Goal: Task Accomplishment & Management: Use online tool/utility

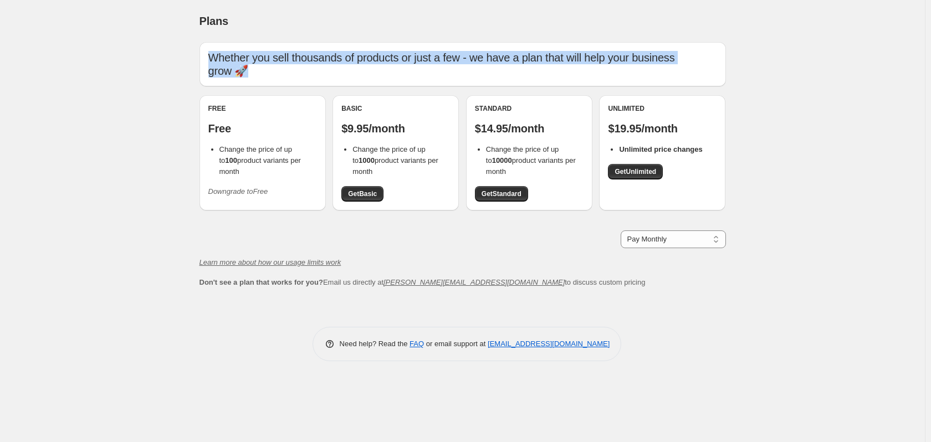
drag, startPoint x: 252, startPoint y: 71, endPoint x: 188, endPoint y: 57, distance: 64.8
click at [188, 57] on div "Plans. This page is ready Plans Whether you sell thousands of products or just …" at bounding box center [462, 189] width 553 height 378
copy p "Whether you sell thousands of products or just a few - we have a plan that will…"
click at [657, 243] on select "Pay Monthly Pay Yearly (Save 16%)" at bounding box center [673, 239] width 105 height 18
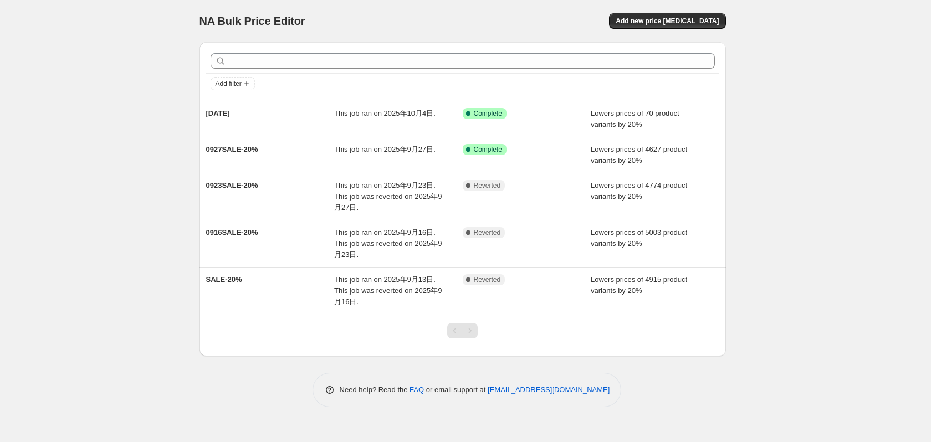
click at [852, 152] on div "NA Bulk Price Editor. This page is ready NA Bulk Price Editor Add new price cha…" at bounding box center [462, 221] width 925 height 442
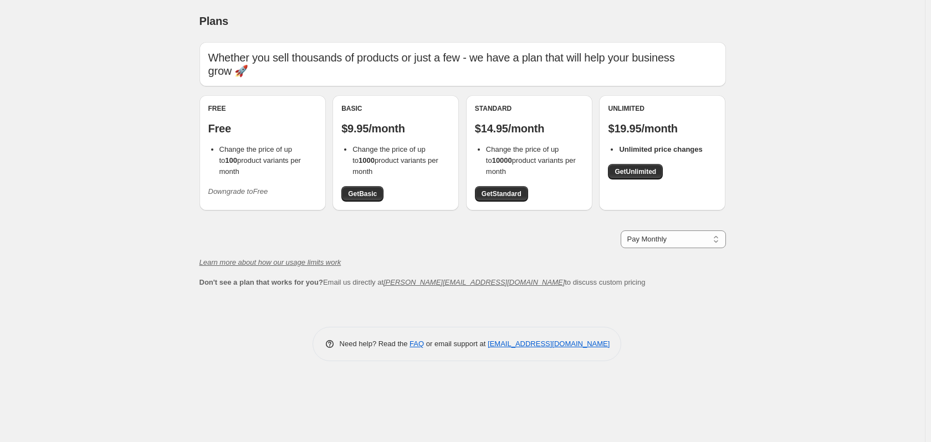
click at [263, 142] on div "Free Free Change the price of up to 100 product variants per month Downgrade to…" at bounding box center [262, 152] width 109 height 96
click at [242, 265] on icon "Learn more about how our usage limits work" at bounding box center [270, 262] width 142 height 8
click at [817, 208] on div "Plans. This page is ready Plans Whether you sell thousands of products or just …" at bounding box center [462, 221] width 925 height 442
click at [658, 328] on div "Need help? Read the FAQ or email support at support+a55766@northern-apps.com" at bounding box center [466, 344] width 517 height 34
